Goal: Check status: Check status

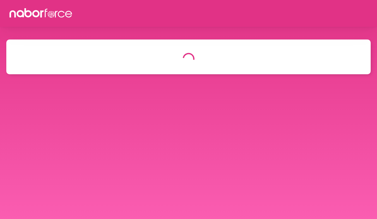
select select "*"
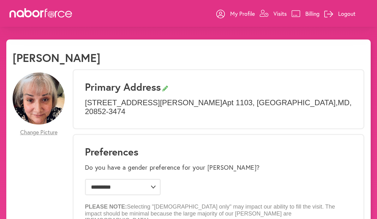
click at [282, 20] on link "Visits" at bounding box center [273, 13] width 27 height 19
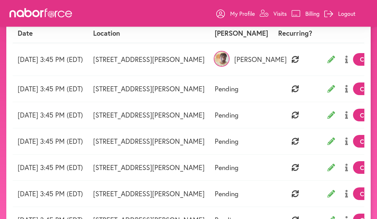
scroll to position [41, 0]
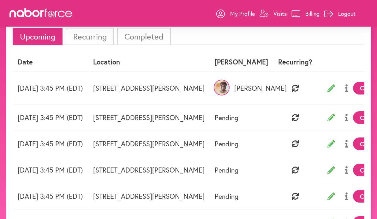
click at [149, 38] on li "Completed" at bounding box center [144, 36] width 54 height 17
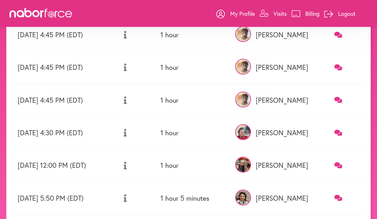
scroll to position [0, 0]
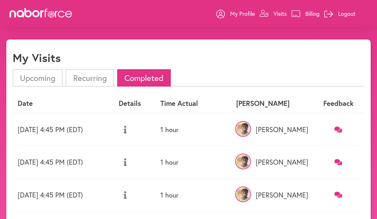
click at [102, 79] on li "Recurring" at bounding box center [90, 77] width 48 height 17
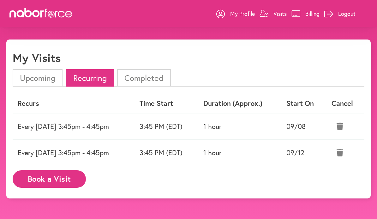
click at [49, 72] on li "Upcoming" at bounding box center [38, 77] width 50 height 17
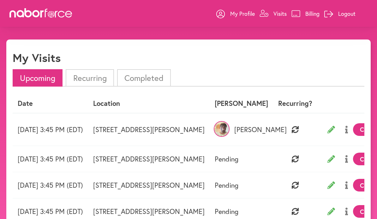
click at [85, 77] on li "Recurring" at bounding box center [90, 77] width 48 height 17
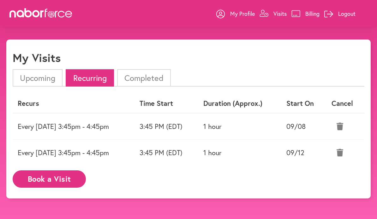
click at [135, 75] on li "Completed" at bounding box center [144, 77] width 54 height 17
